Goal: Obtain resource: Download file/media

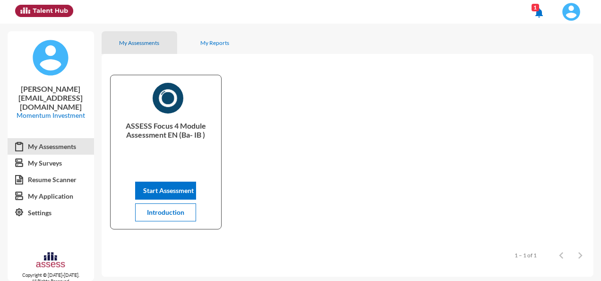
click at [139, 45] on div "My Assessments" at bounding box center [139, 42] width 40 height 7
click at [204, 37] on div "My Reports" at bounding box center [215, 42] width 76 height 23
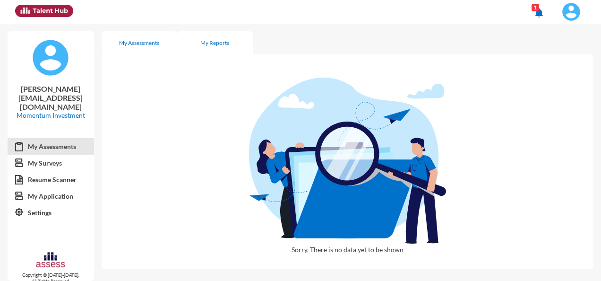
click at [144, 45] on div "My Assessments" at bounding box center [139, 42] width 40 height 7
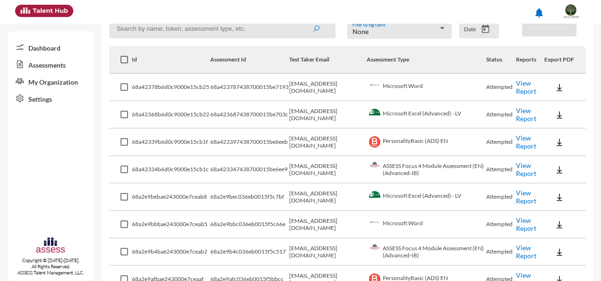
scroll to position [142, 0]
click at [519, 89] on link "View Report" at bounding box center [526, 86] width 20 height 16
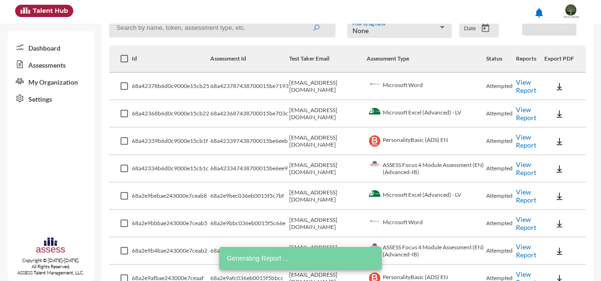
click at [522, 114] on link "View Report" at bounding box center [526, 113] width 20 height 16
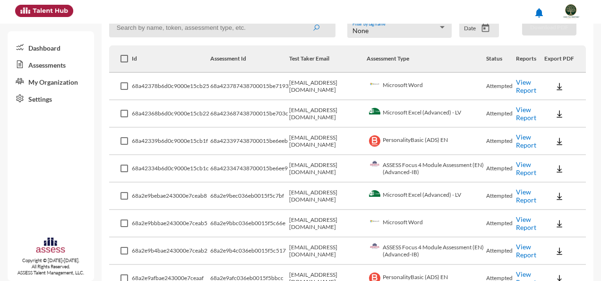
click at [527, 167] on link "View Report" at bounding box center [526, 168] width 20 height 16
click at [524, 139] on link "View Report" at bounding box center [526, 141] width 20 height 16
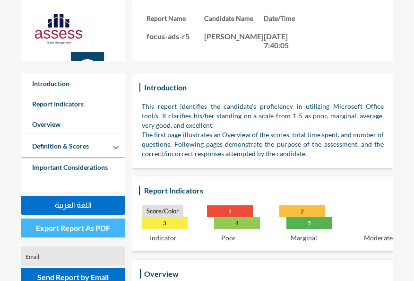
click at [79, 224] on span "Export Report As PDF" at bounding box center [73, 227] width 74 height 9
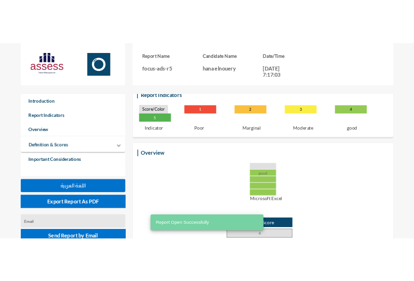
scroll to position [95, 0]
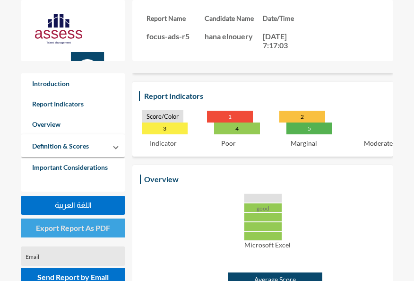
click at [88, 227] on span "Export Report As PDF" at bounding box center [73, 227] width 74 height 9
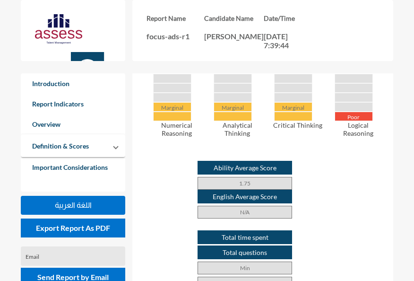
scroll to position [472375, 472241]
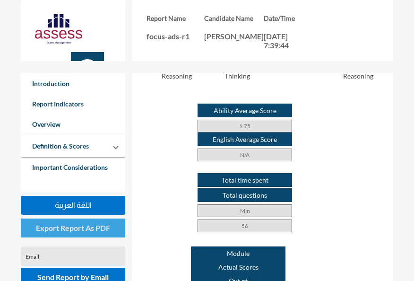
click at [82, 228] on span "Export Report As PDF" at bounding box center [73, 227] width 74 height 9
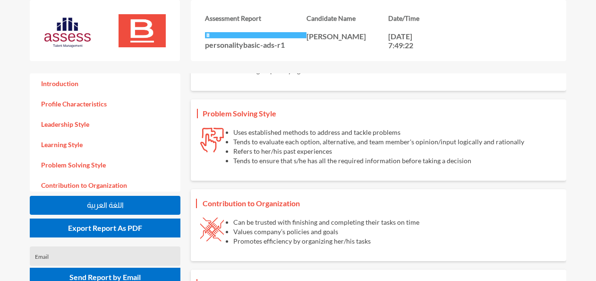
scroll to position [473, 0]
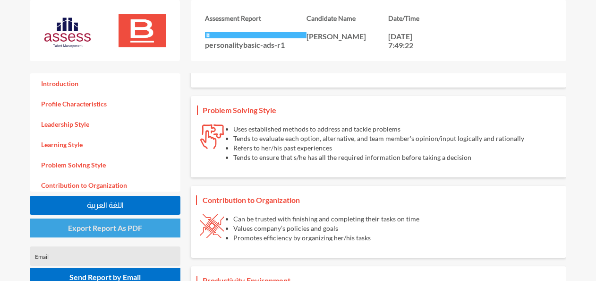
click at [108, 226] on span "Export Report As PDF" at bounding box center [105, 227] width 74 height 9
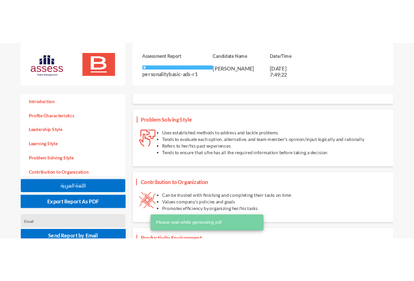
scroll to position [567, 0]
